Goal: Check status: Check status

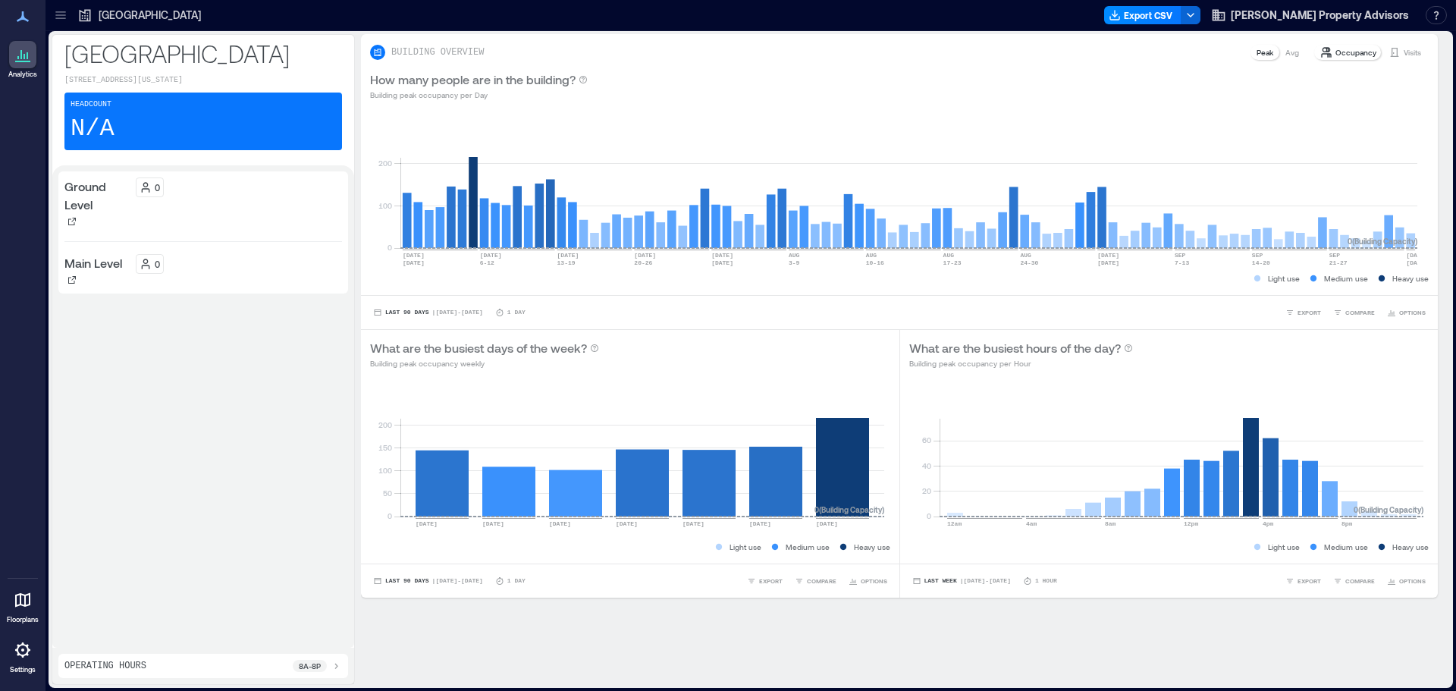
click at [30, 600] on icon at bounding box center [22, 600] width 15 height 14
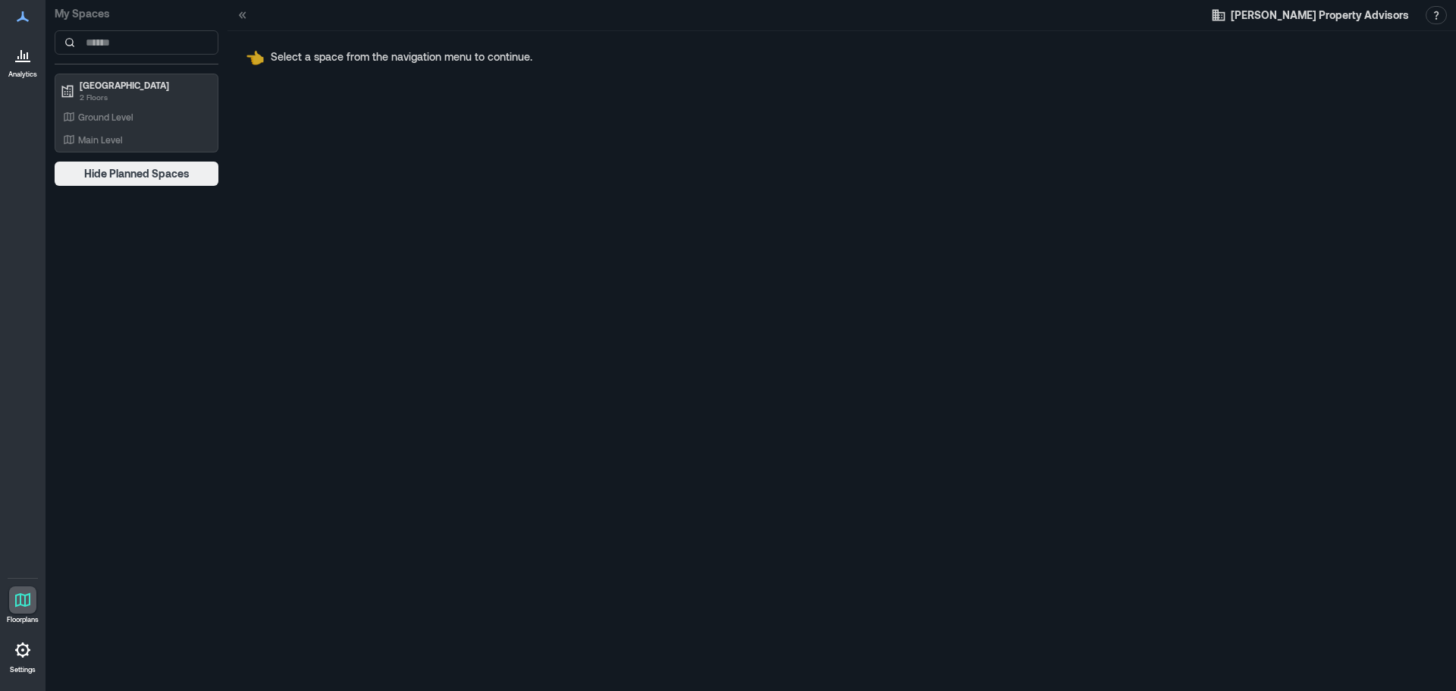
click at [19, 61] on icon at bounding box center [22, 62] width 15 height 2
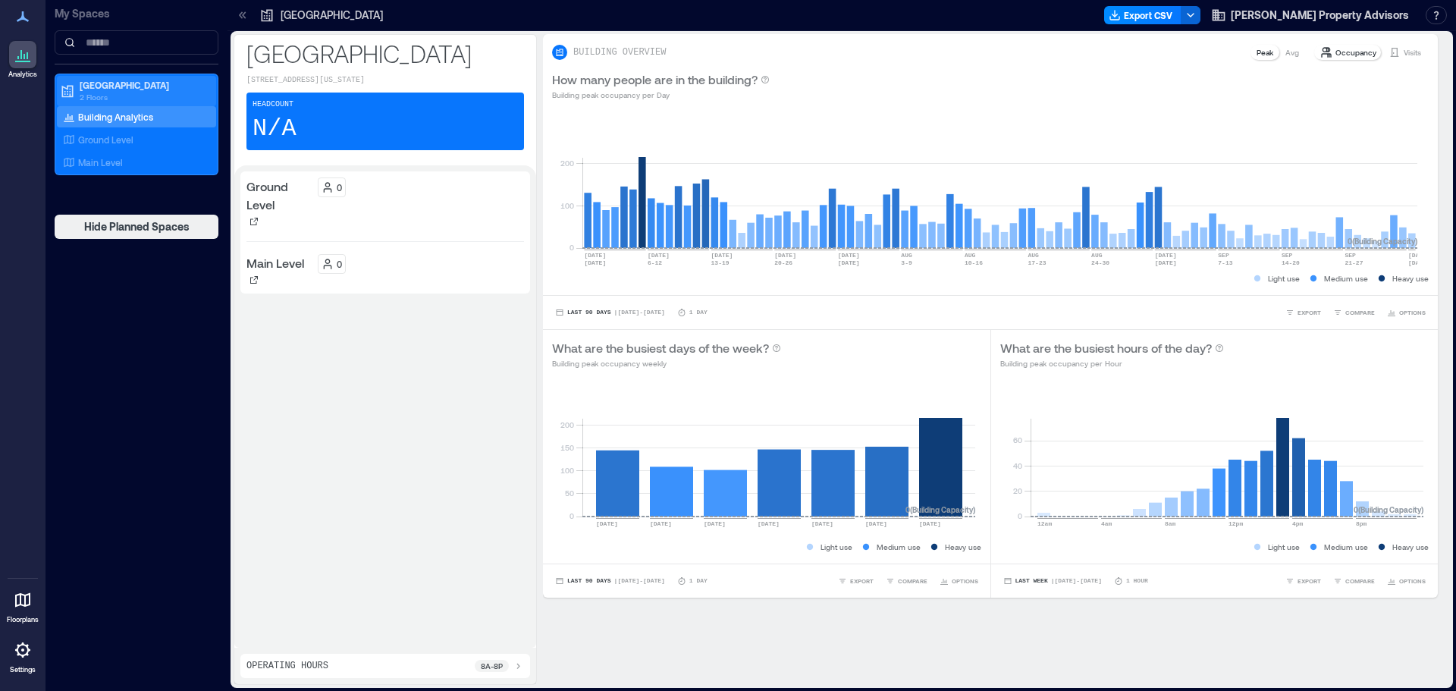
click at [120, 83] on p "[GEOGRAPHIC_DATA]" at bounding box center [143, 85] width 127 height 12
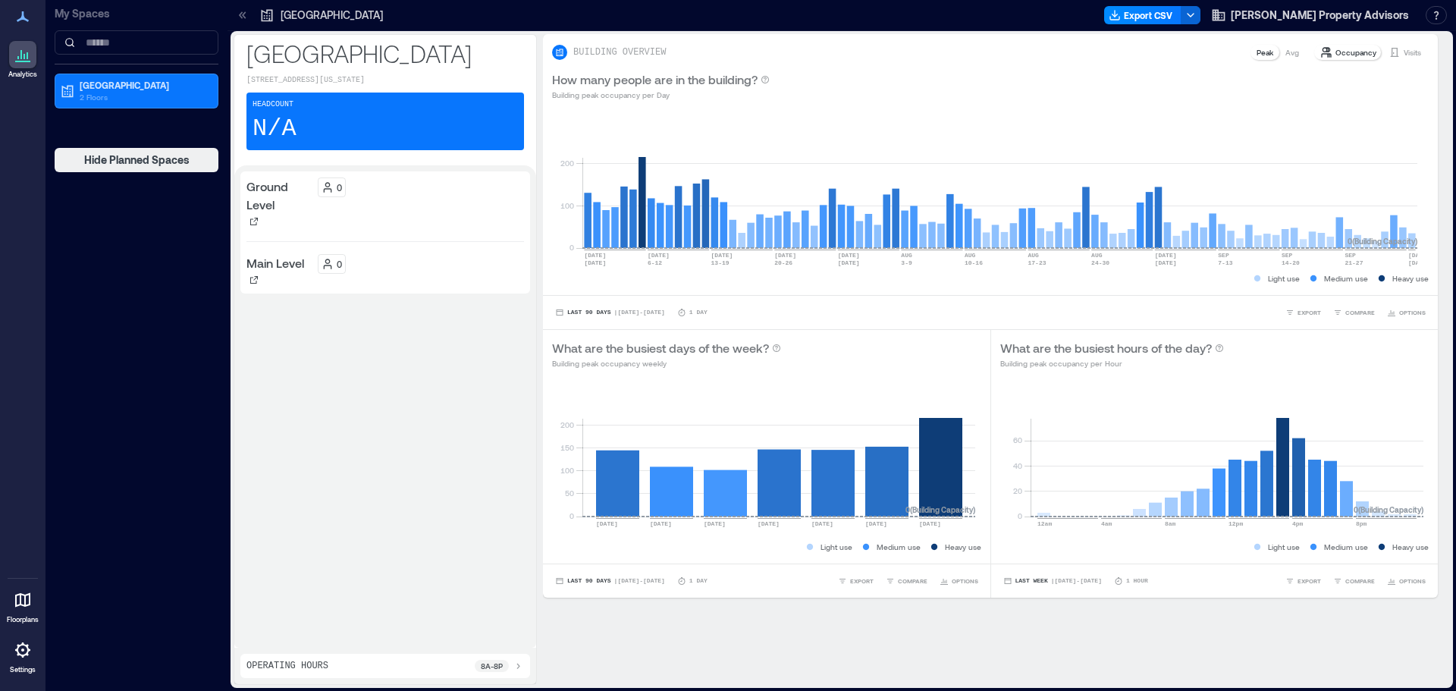
click at [21, 49] on icon at bounding box center [23, 54] width 18 height 18
click at [22, 611] on div at bounding box center [22, 599] width 27 height 27
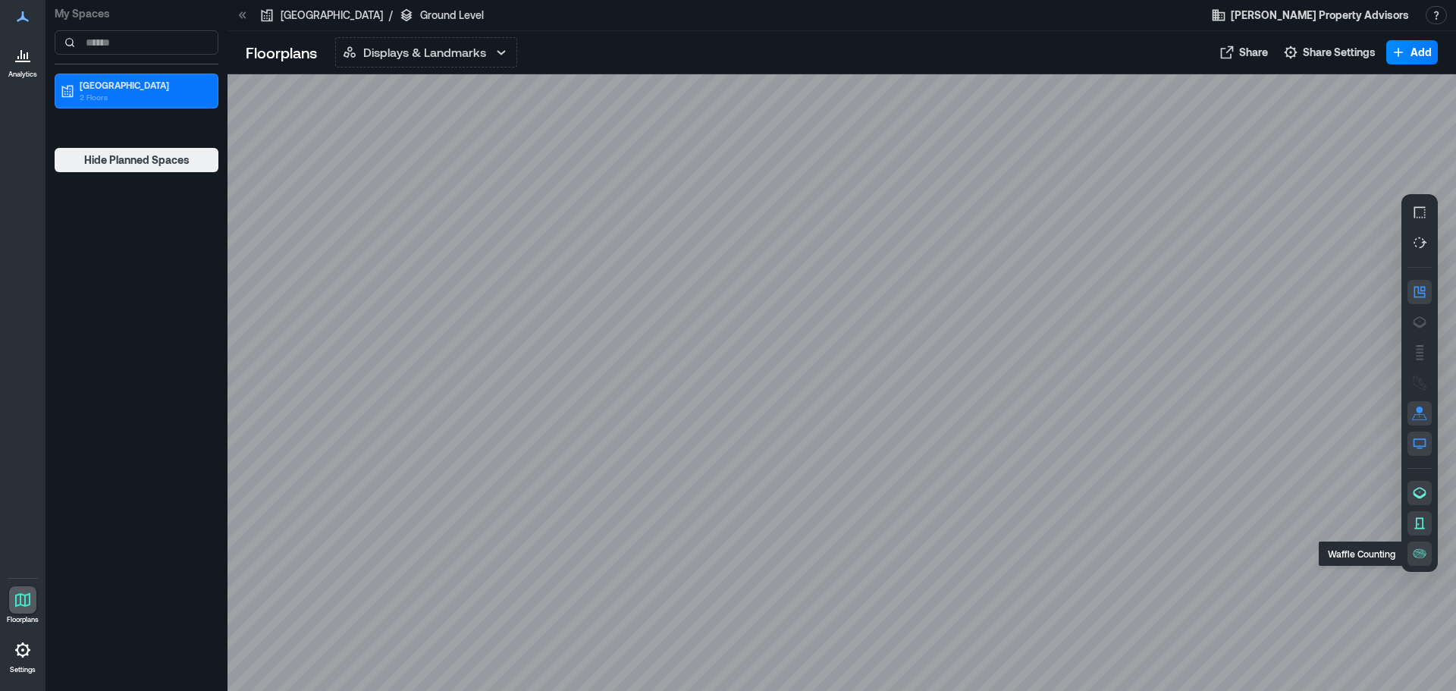
click at [1425, 549] on icon "button" at bounding box center [1419, 553] width 15 height 15
click at [1420, 521] on icon "button" at bounding box center [1419, 522] width 15 height 15
click at [1417, 494] on icon "button" at bounding box center [1419, 492] width 15 height 15
click at [1418, 493] on icon "button" at bounding box center [1419, 492] width 15 height 15
click at [1421, 525] on icon "button" at bounding box center [1419, 522] width 15 height 15
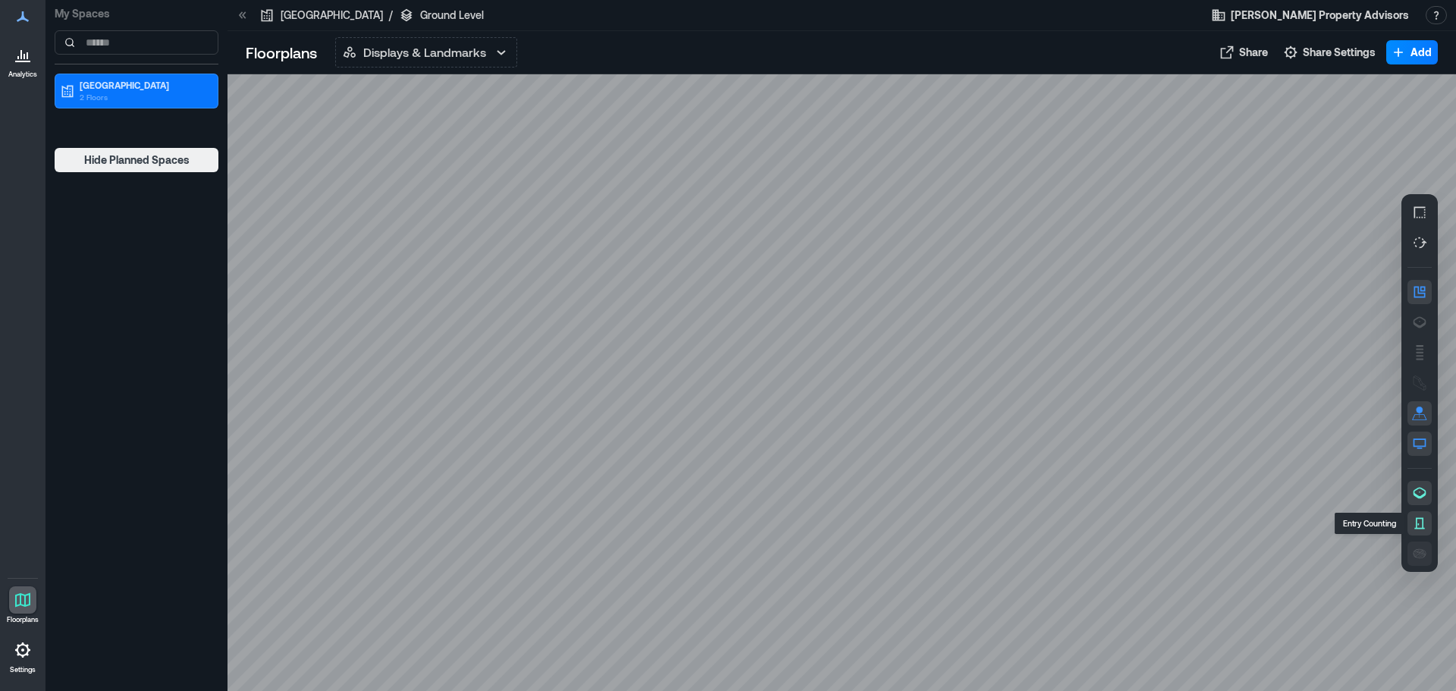
click at [1418, 561] on button "button" at bounding box center [1419, 553] width 24 height 24
click at [27, 656] on icon at bounding box center [23, 650] width 18 height 18
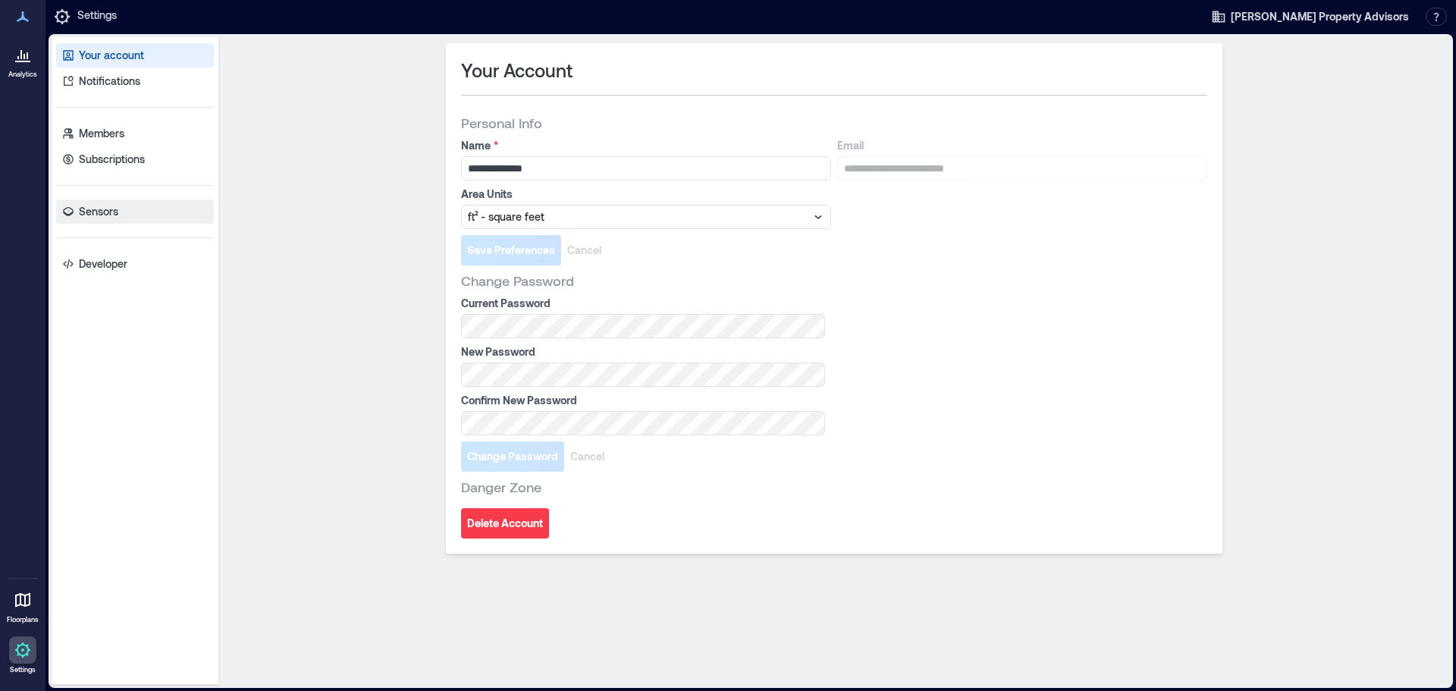
click at [102, 206] on p "Sensors" at bounding box center [98, 211] width 39 height 15
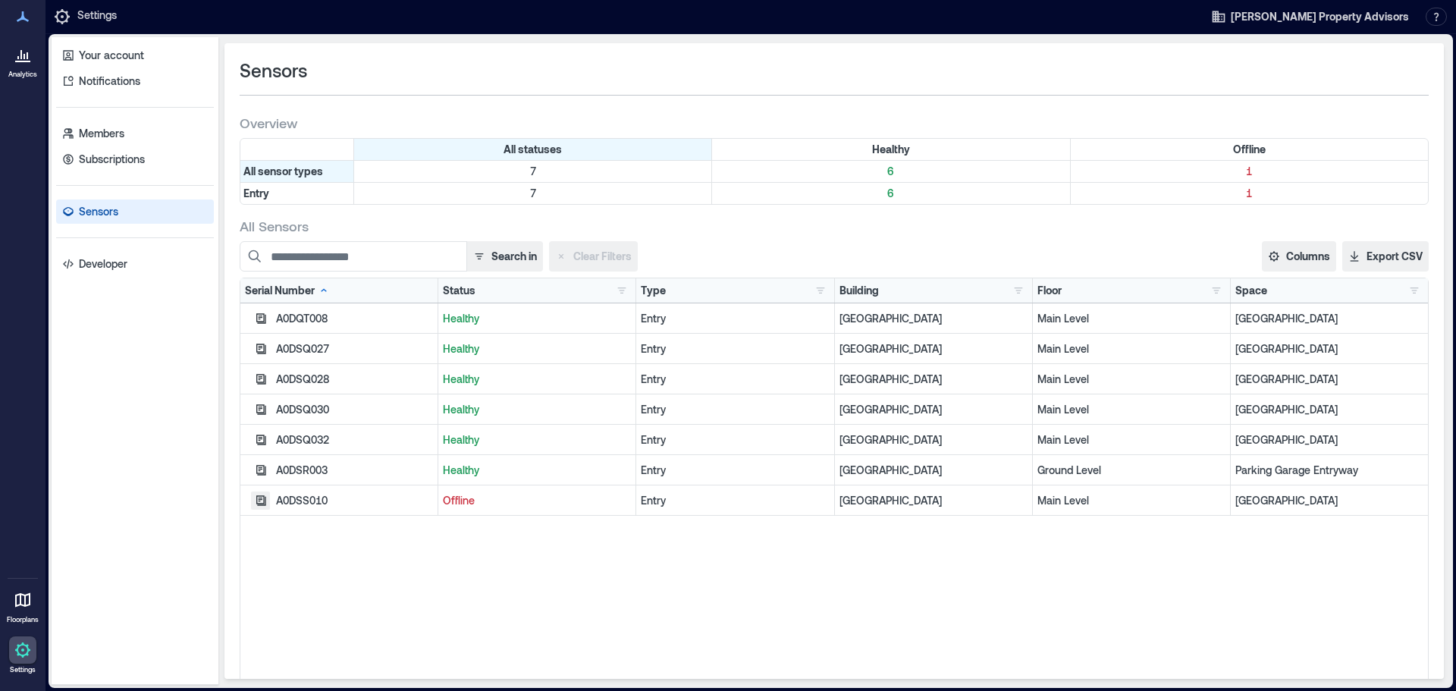
click at [264, 500] on icon "button" at bounding box center [261, 500] width 10 height 10
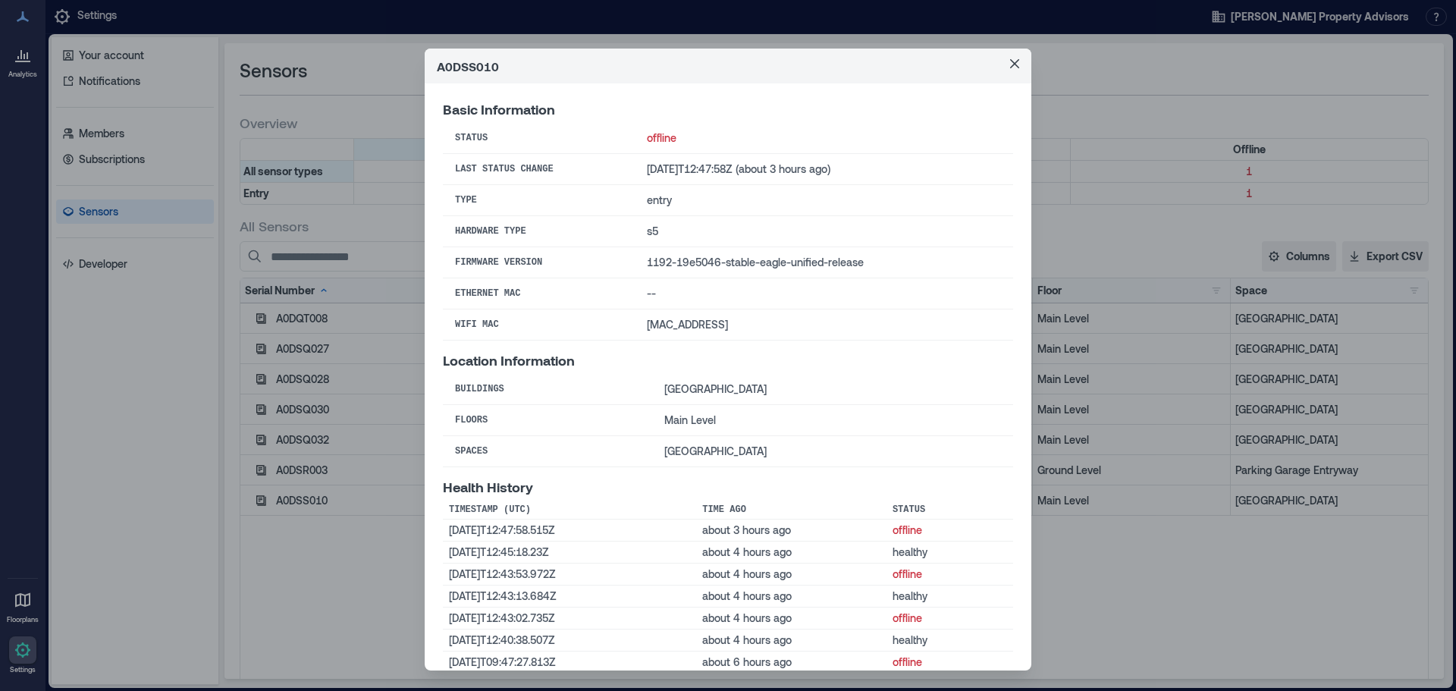
click at [224, 250] on div "A0DSS010 Basic Information Status offline Last Status Change [DATE]T12:47:58Z (…" at bounding box center [728, 345] width 1456 height 691
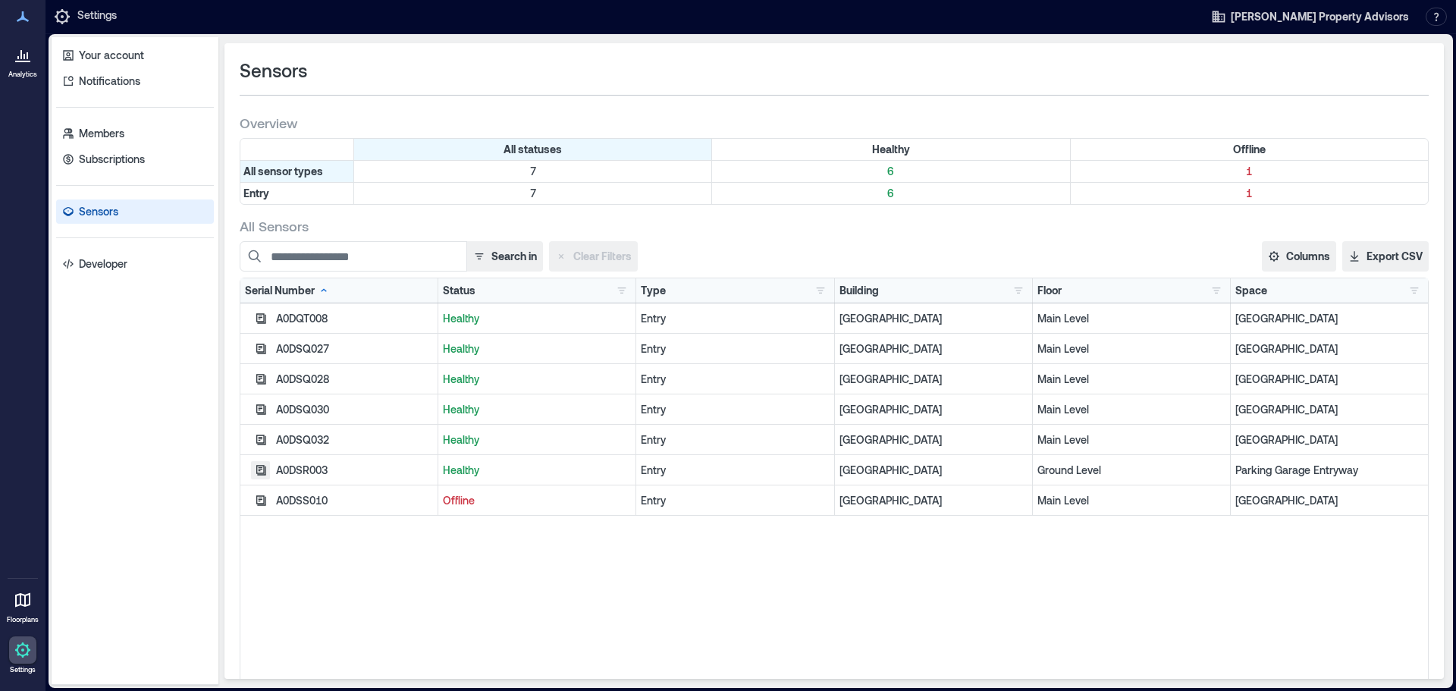
click at [262, 466] on icon "button" at bounding box center [261, 470] width 12 height 12
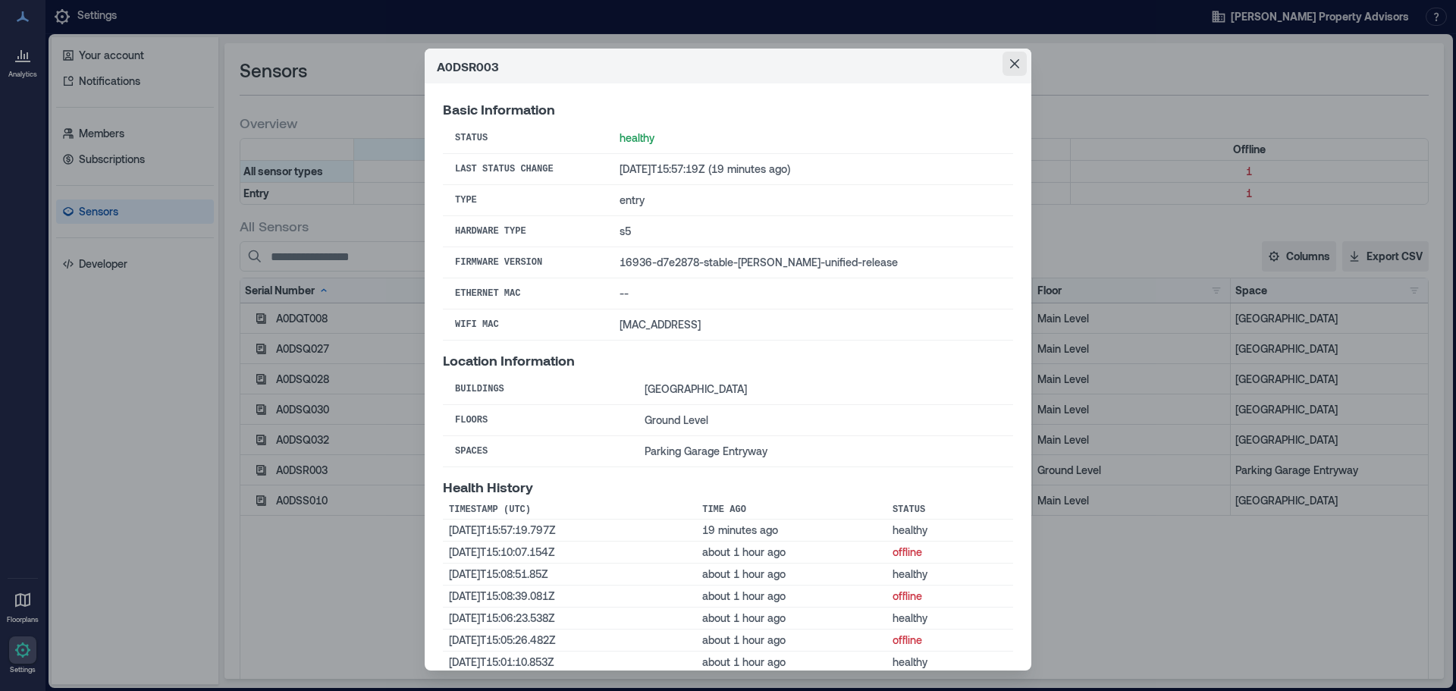
click at [1010, 64] on icon "Close" at bounding box center [1014, 63] width 9 height 9
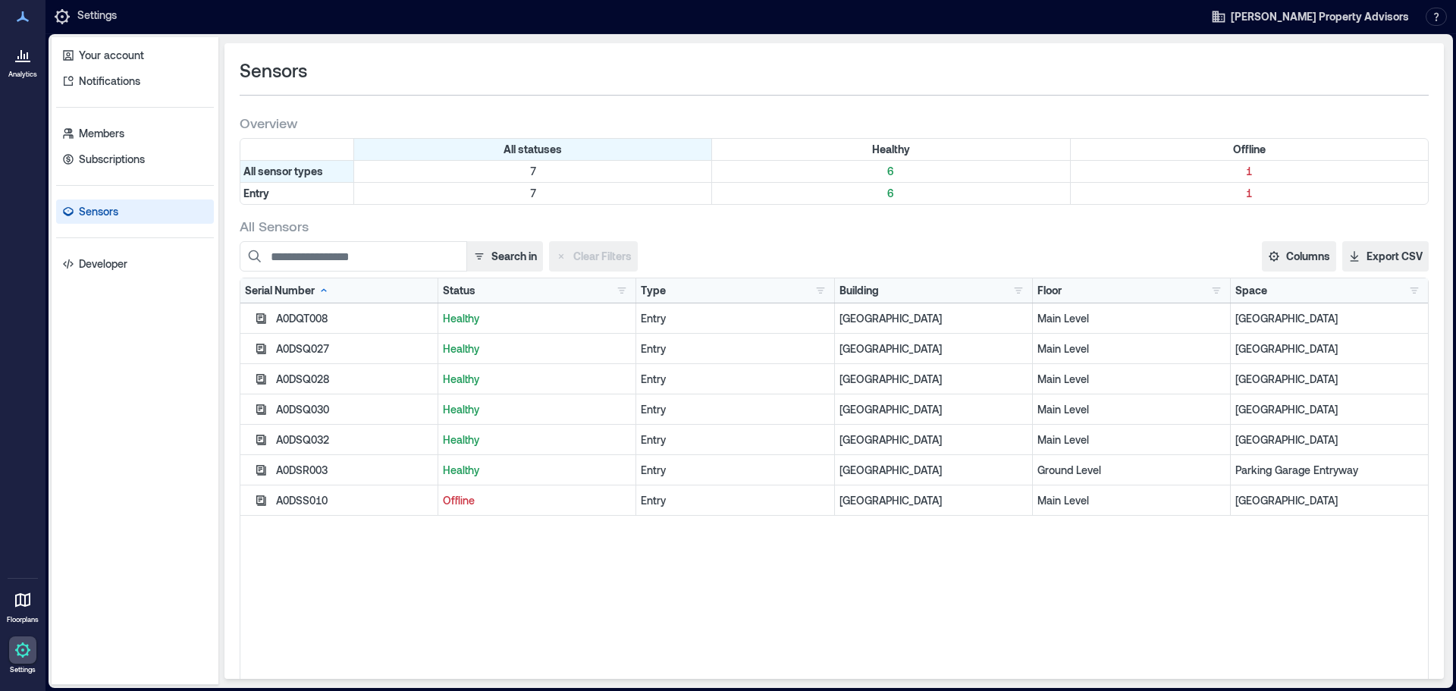
click at [425, 604] on div "A0DQT008 Healthy [GEOGRAPHIC_DATA] A0DSQ027 Healthy [GEOGRAPHIC_DATA] A0DSQ032 …" at bounding box center [833, 492] width 1187 height 379
click at [104, 55] on p "Your account" at bounding box center [111, 55] width 65 height 15
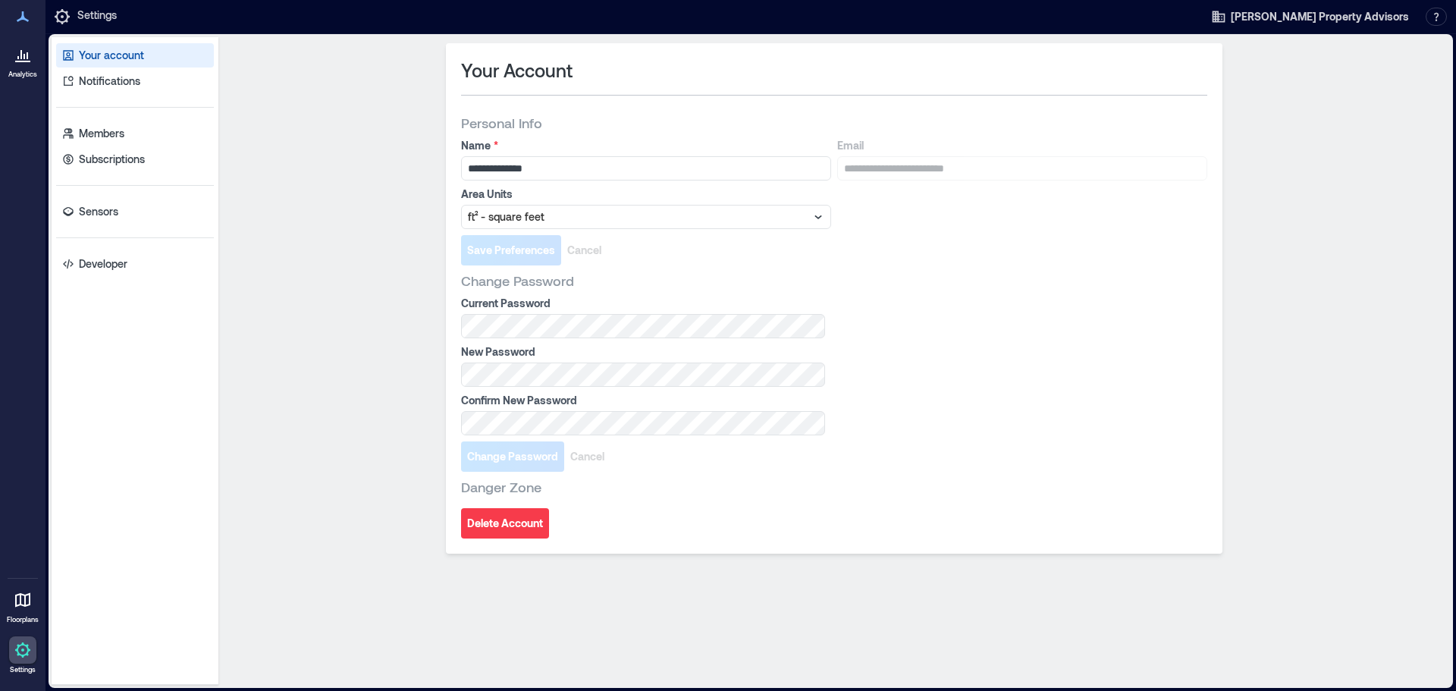
click at [28, 70] on p "Analytics" at bounding box center [22, 74] width 29 height 9
